Goal: Transaction & Acquisition: Purchase product/service

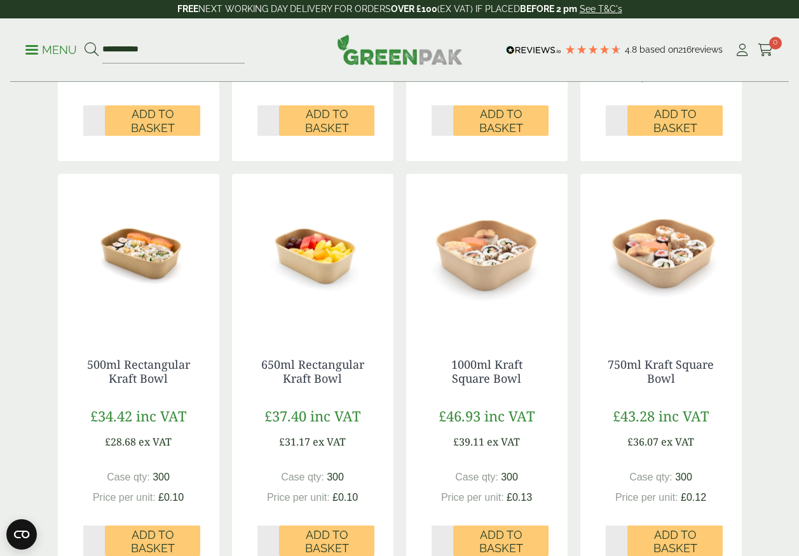
scroll to position [1143, 0]
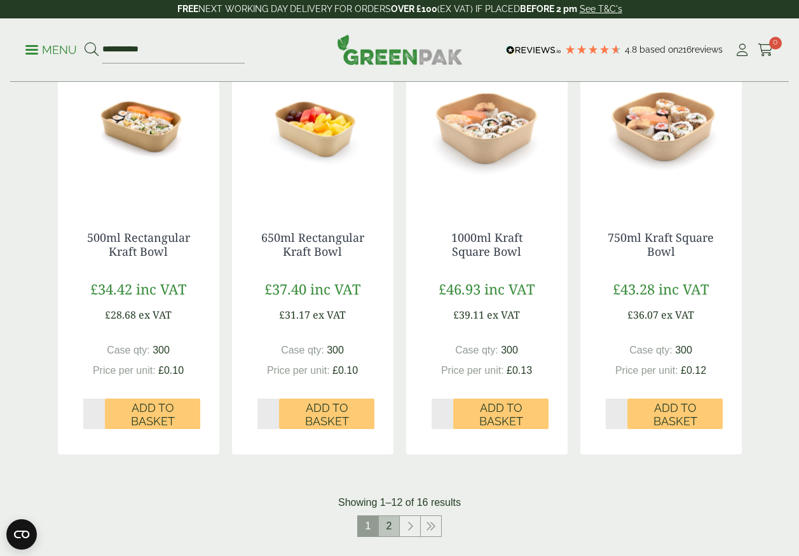
click at [389, 524] on link "2" at bounding box center [389, 526] width 20 height 20
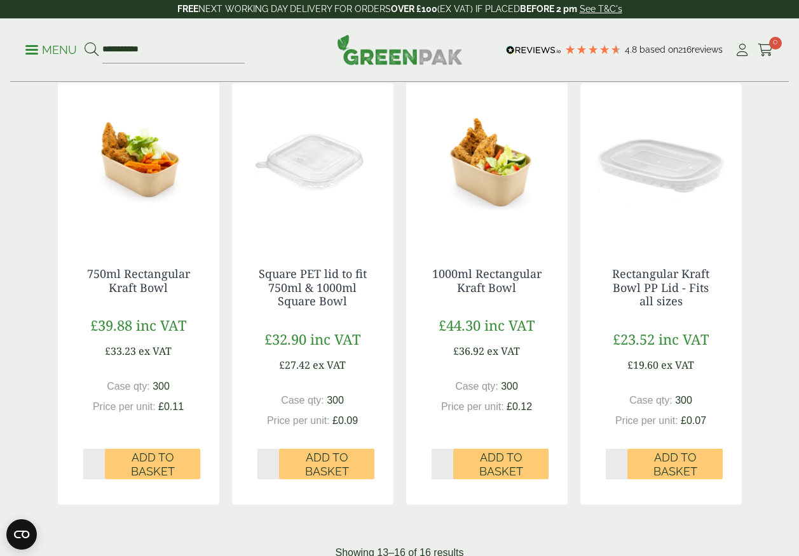
scroll to position [379, 0]
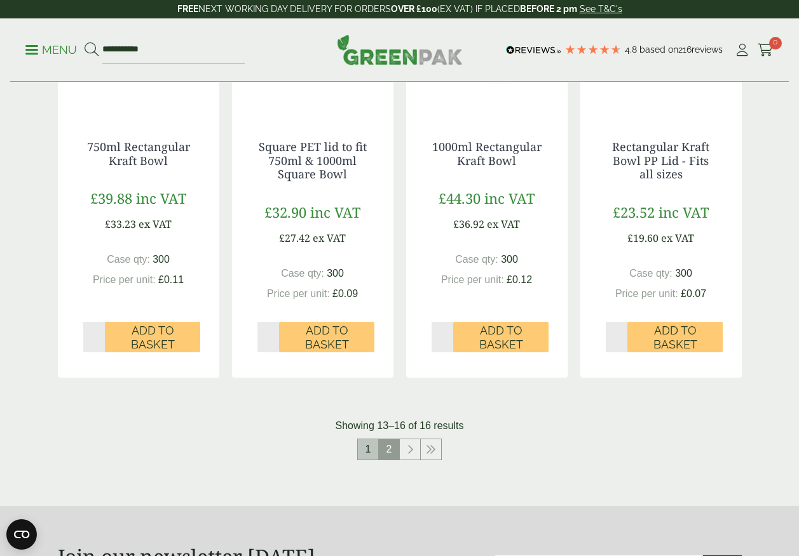
click at [365, 452] on link "1" at bounding box center [368, 450] width 20 height 20
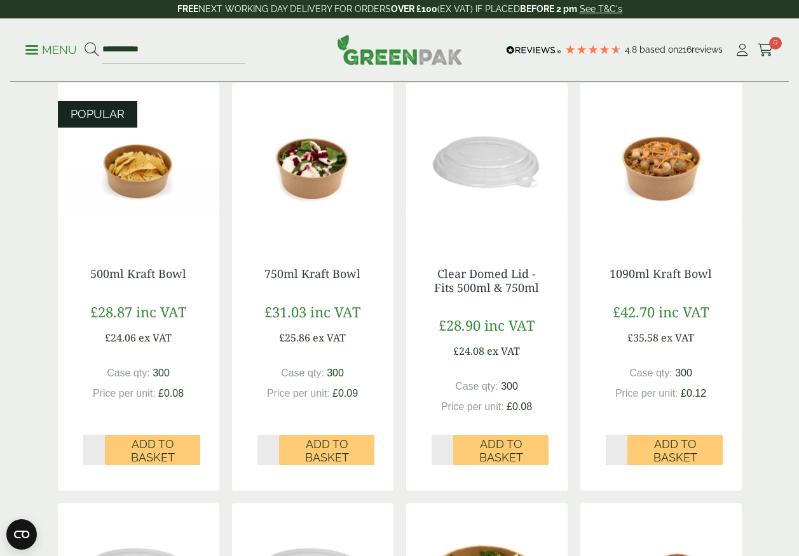
scroll to position [189, 0]
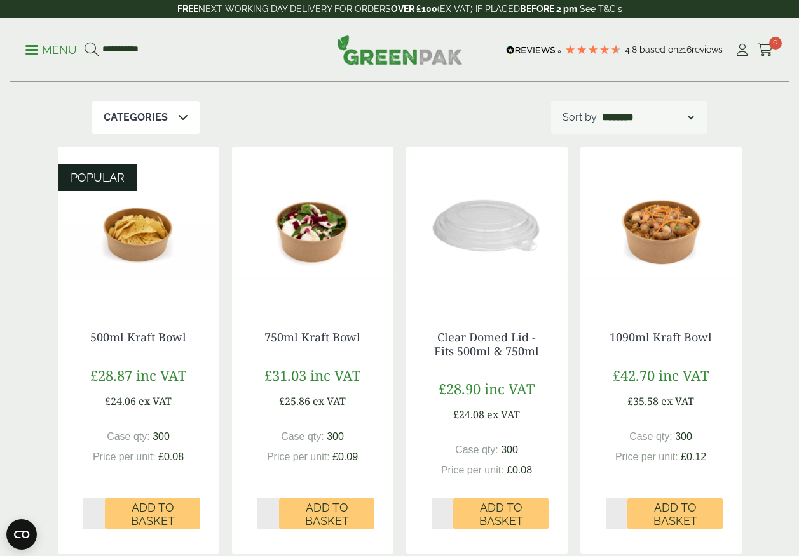
scroll to position [379, 0]
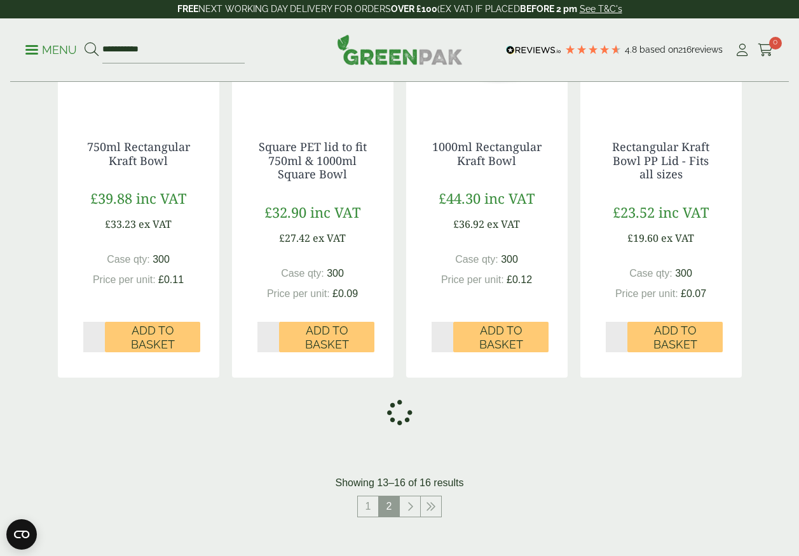
scroll to position [881, 0]
